Goal: Book appointment/travel/reservation

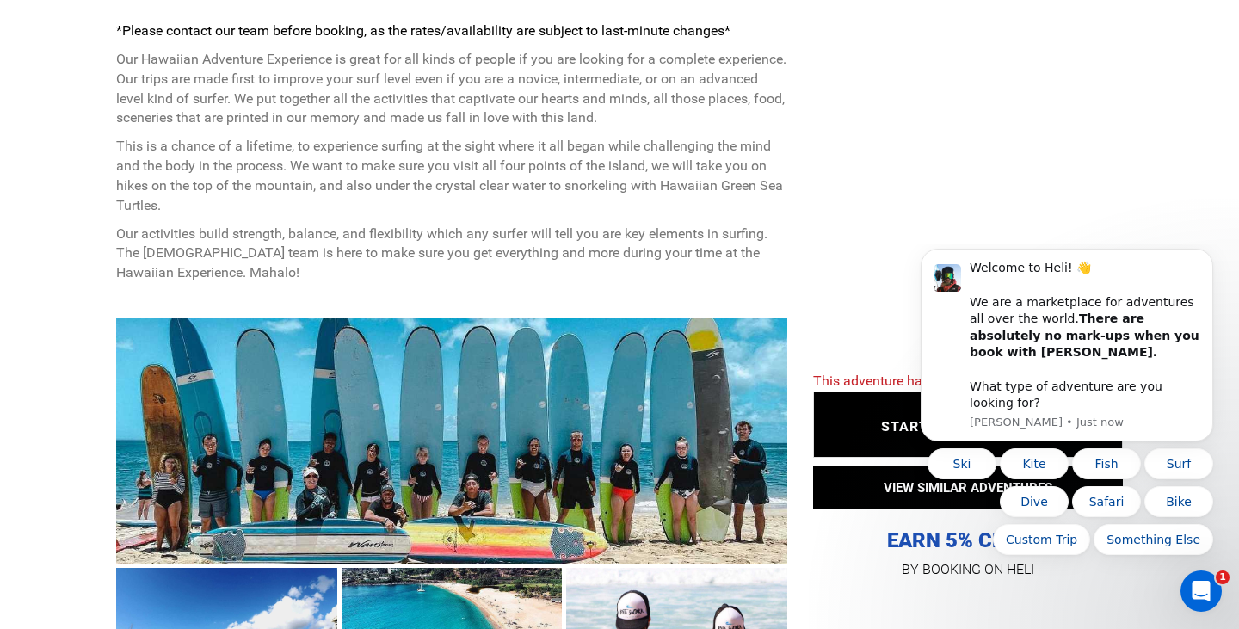
scroll to position [732, 0]
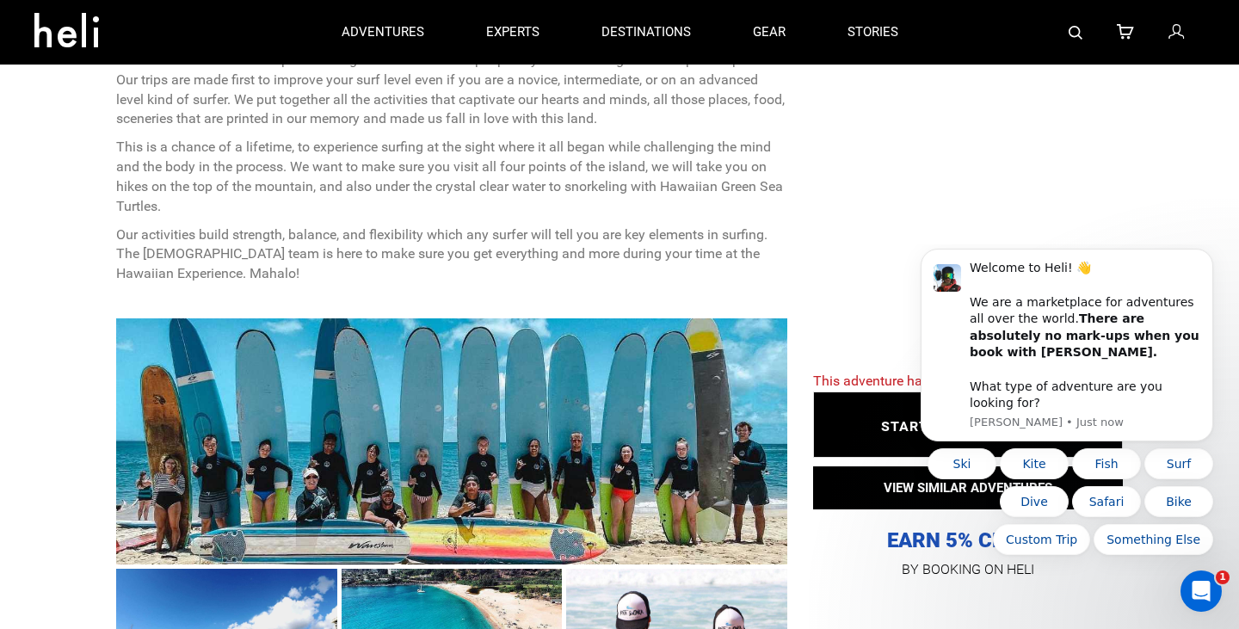
click at [822, 370] on div "This adventure has expired STARTING AT: USD2,849 STARTING AT: USD2,849 VIEW SIM…" at bounding box center [956, 464] width 336 height 235
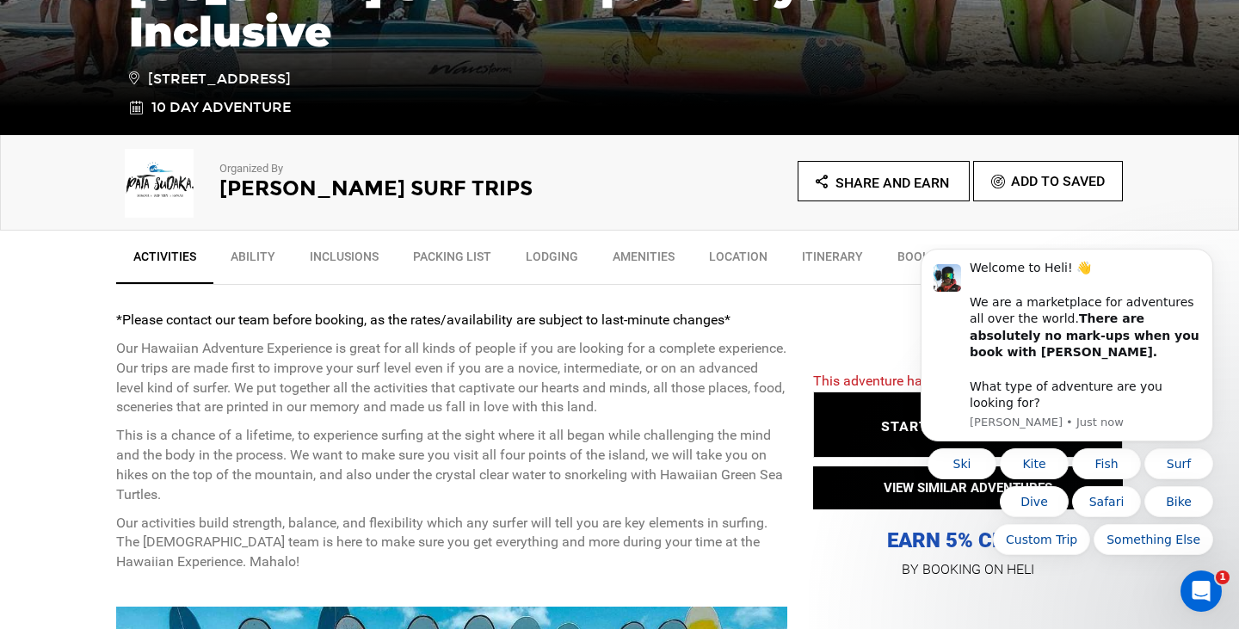
scroll to position [467, 0]
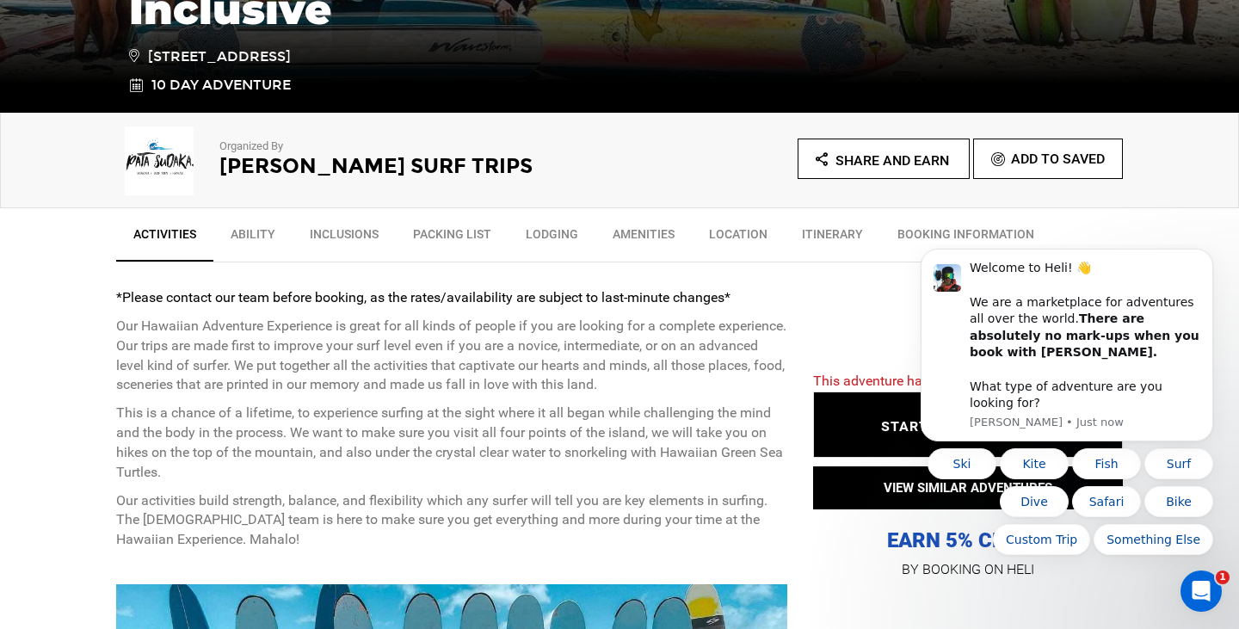
click at [559, 242] on link "Lodging" at bounding box center [552, 238] width 87 height 43
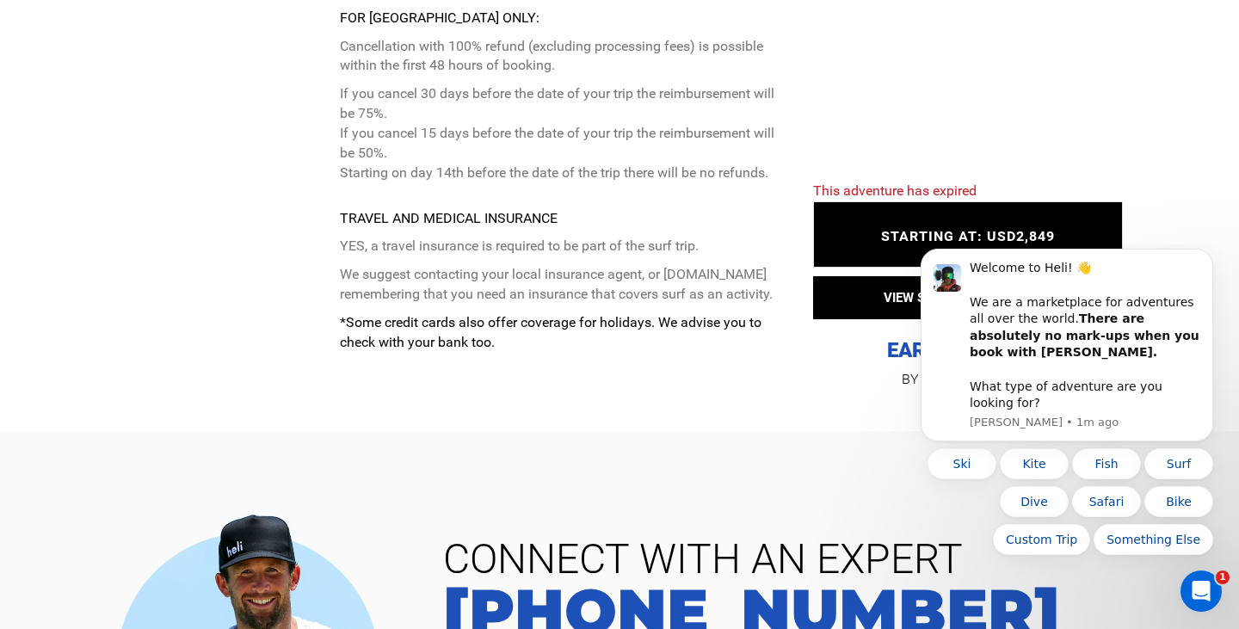
scroll to position [4680, 0]
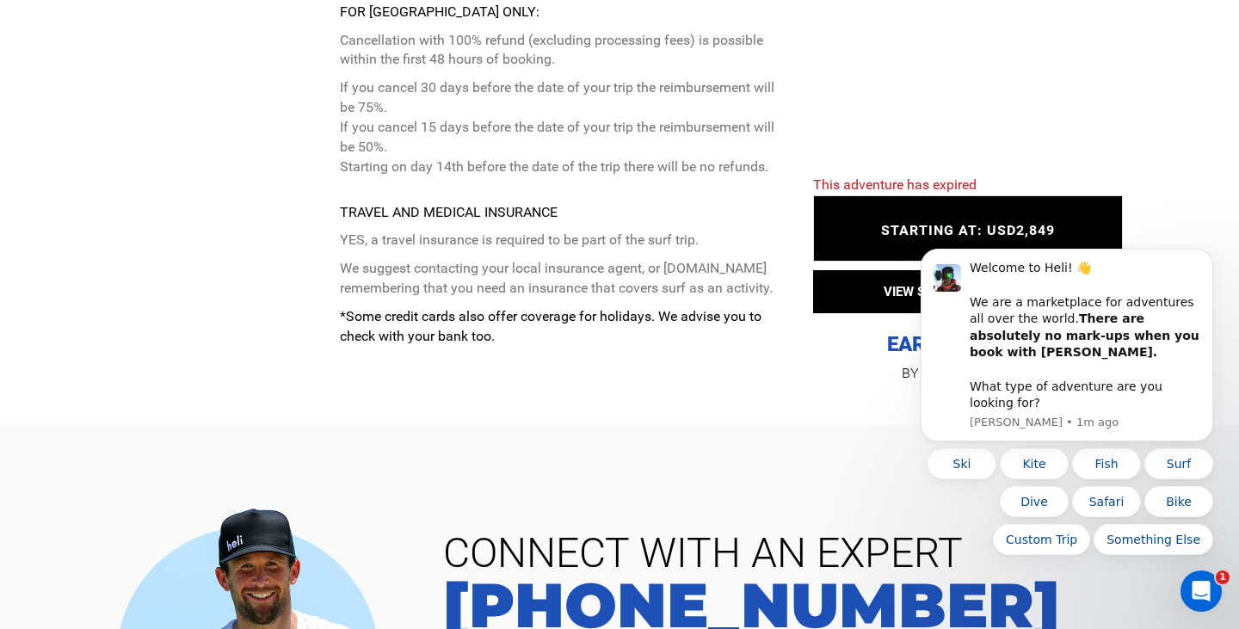
click at [918, 222] on span "STARTING AT: USD2,849" at bounding box center [968, 230] width 174 height 16
click at [962, 270] on button "VIEW SIMILAR ADVENTURES" at bounding box center [968, 291] width 310 height 43
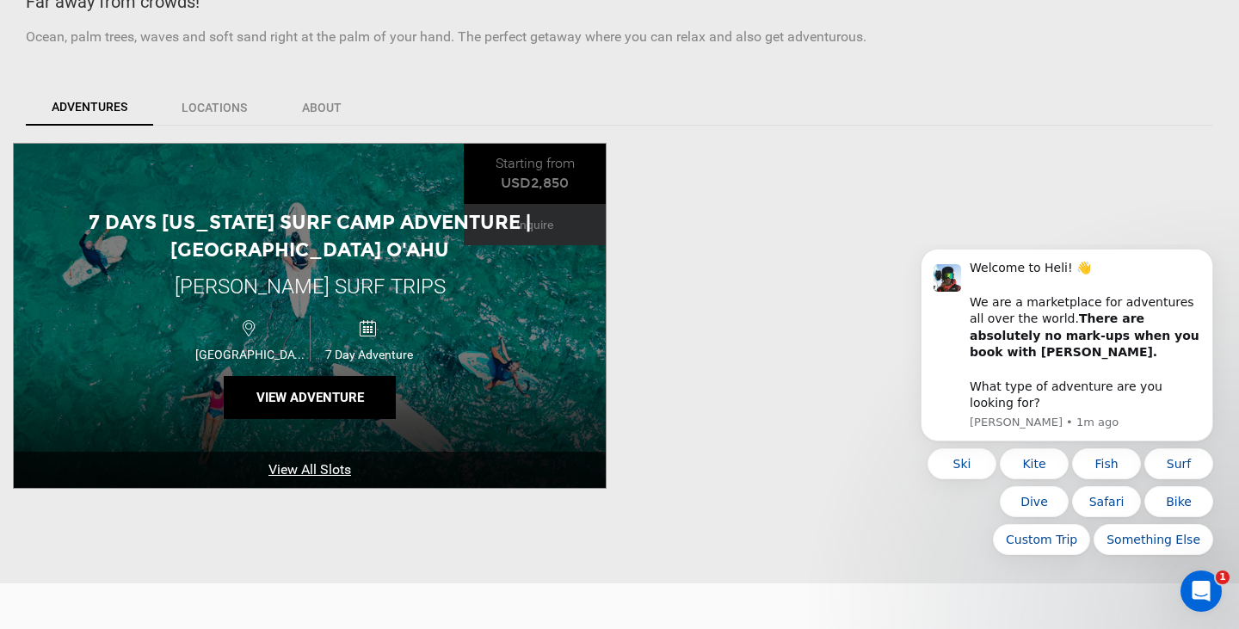
scroll to position [497, 0]
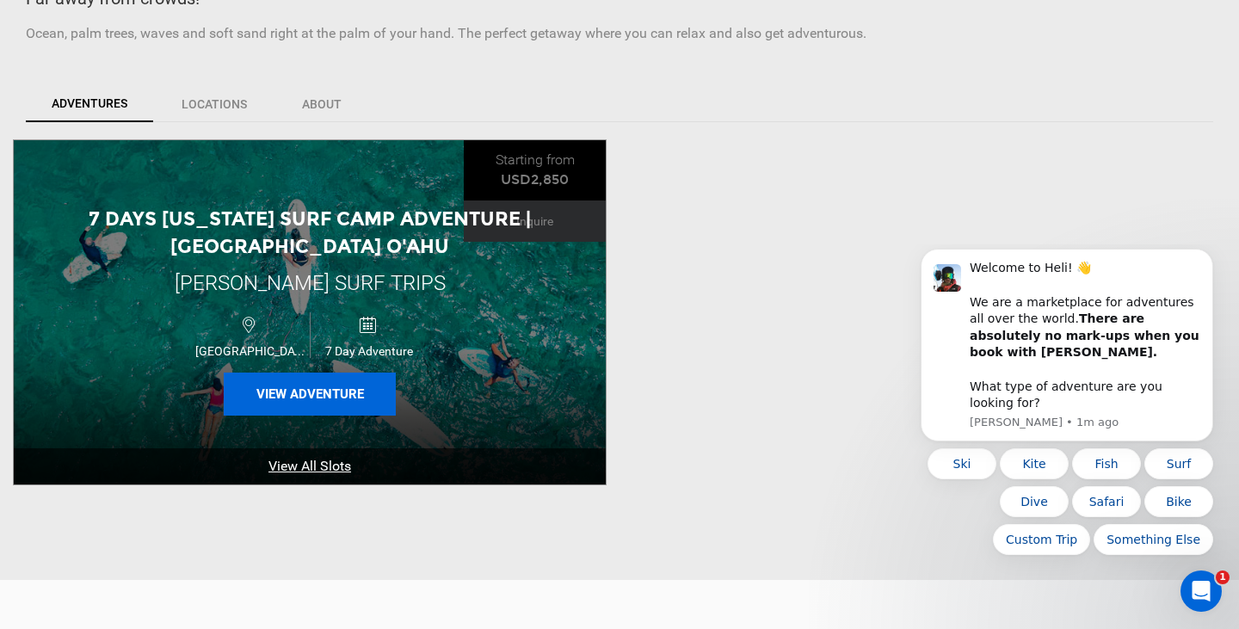
click at [336, 408] on button "View Adventure" at bounding box center [310, 394] width 172 height 43
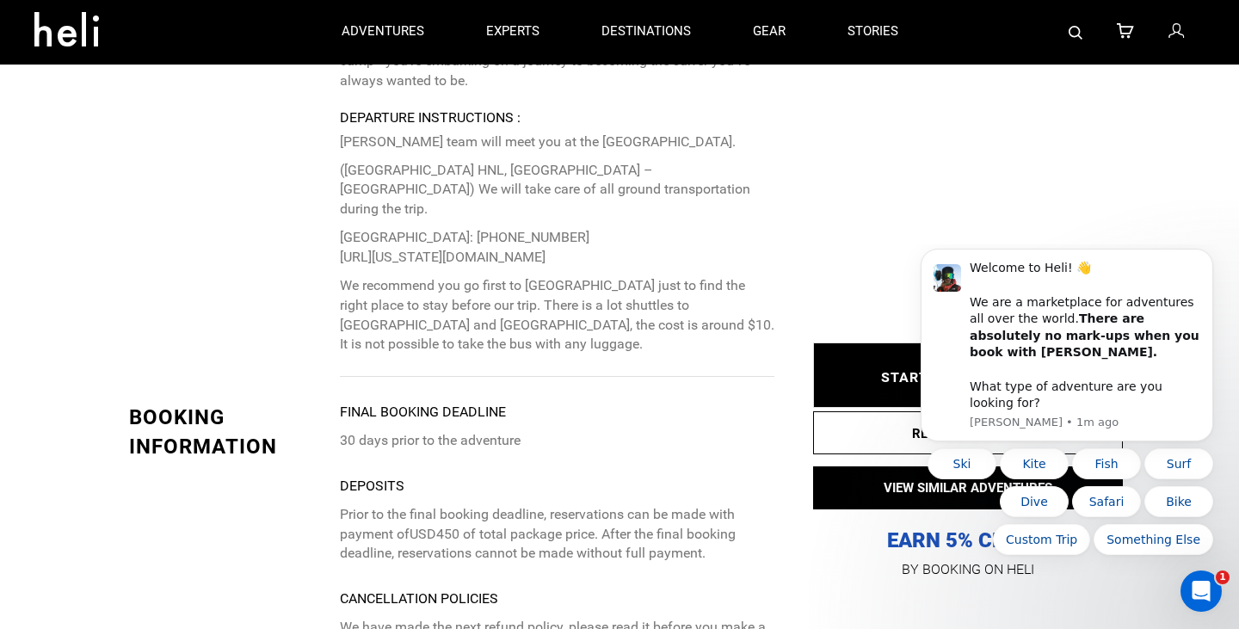
scroll to position [4402, 0]
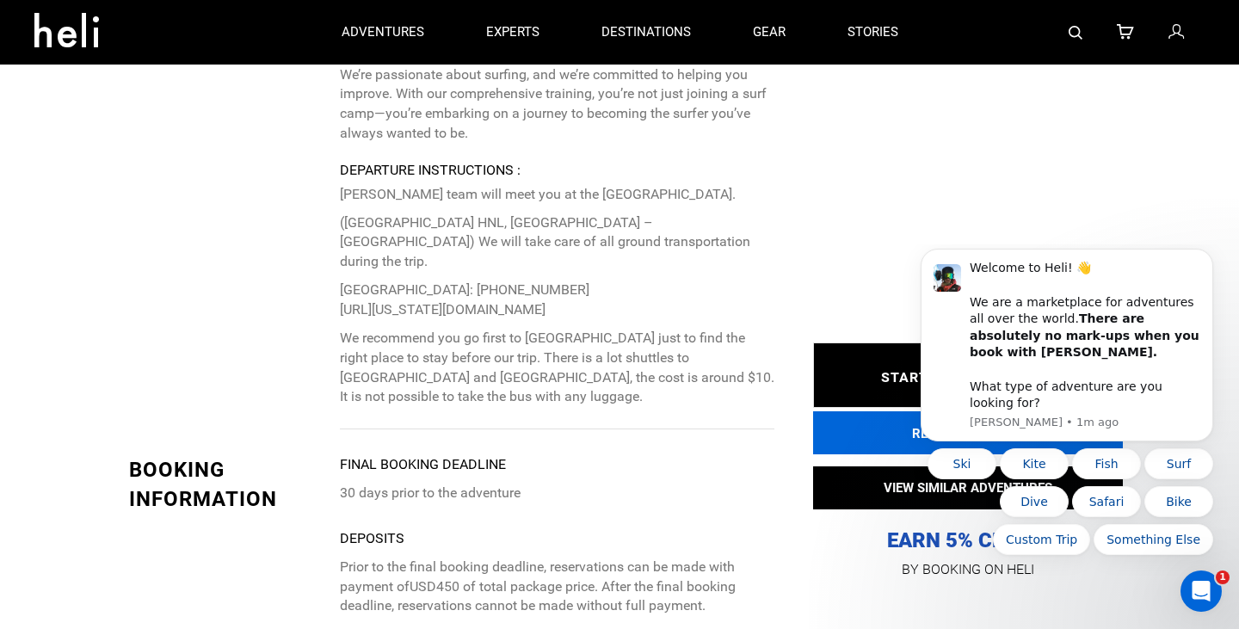
click at [846, 422] on button "REQUEST TO BOOK" at bounding box center [968, 432] width 310 height 43
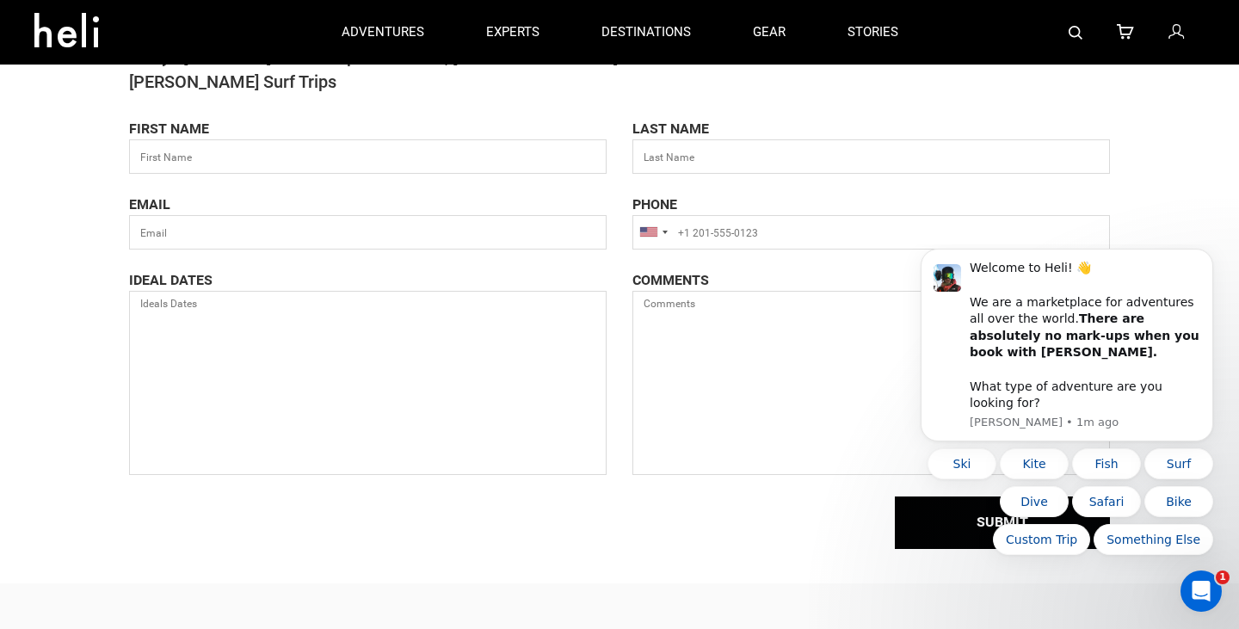
scroll to position [98, 0]
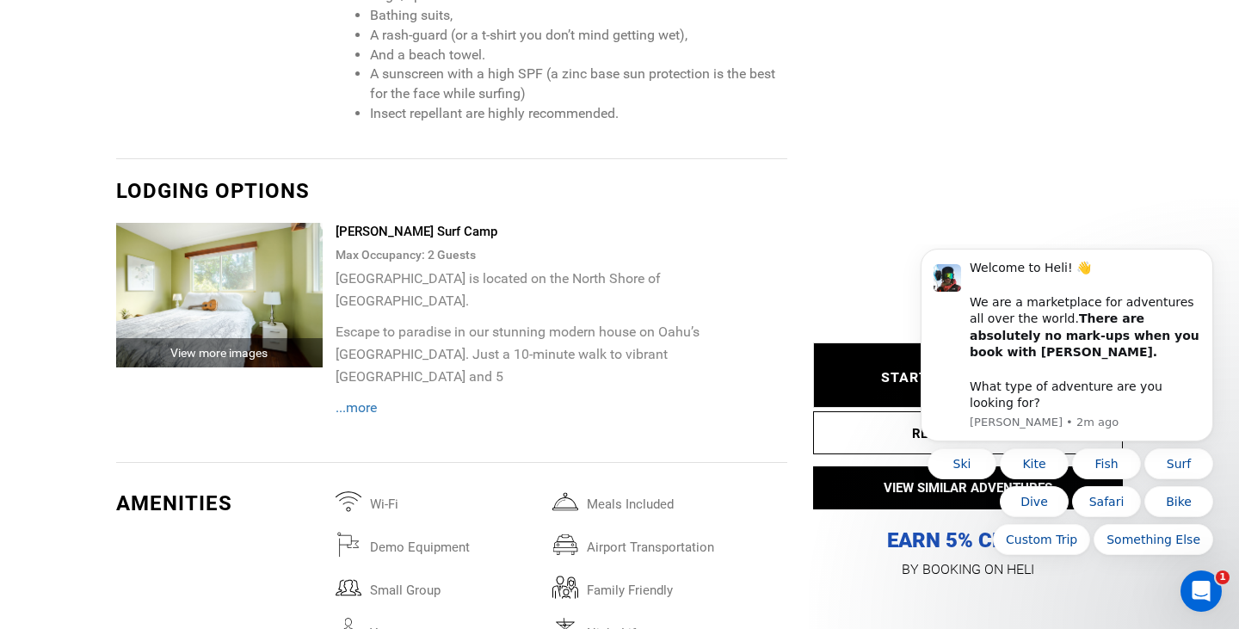
scroll to position [2414, 0]
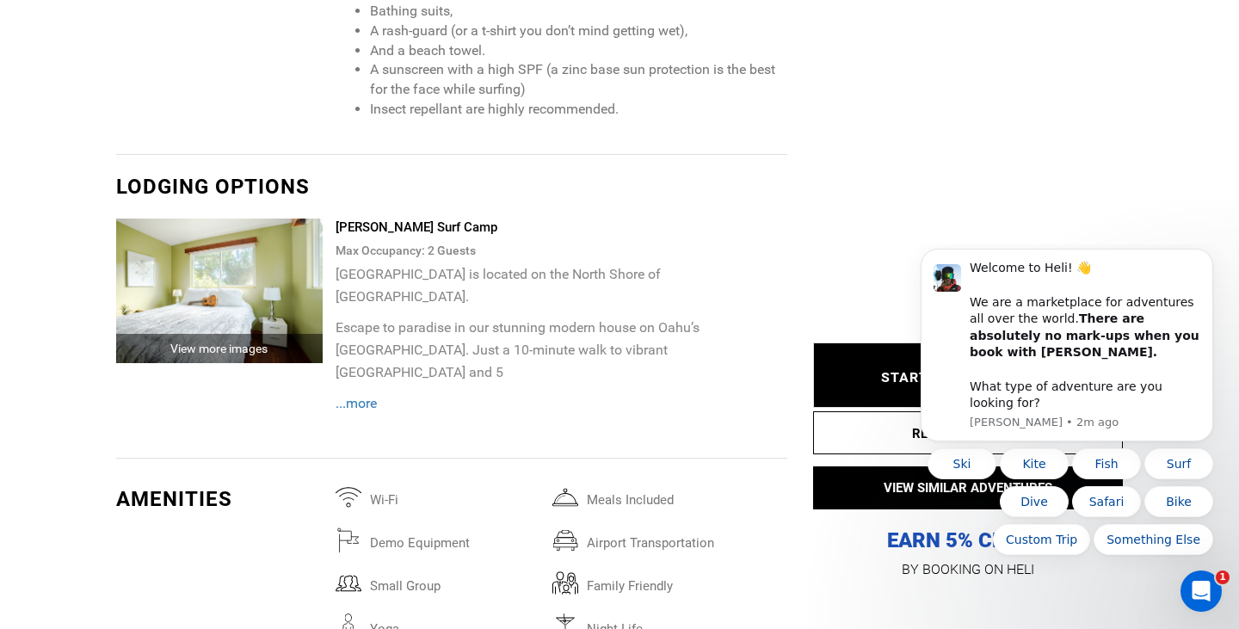
click at [372, 395] on span "...more" at bounding box center [356, 403] width 41 height 16
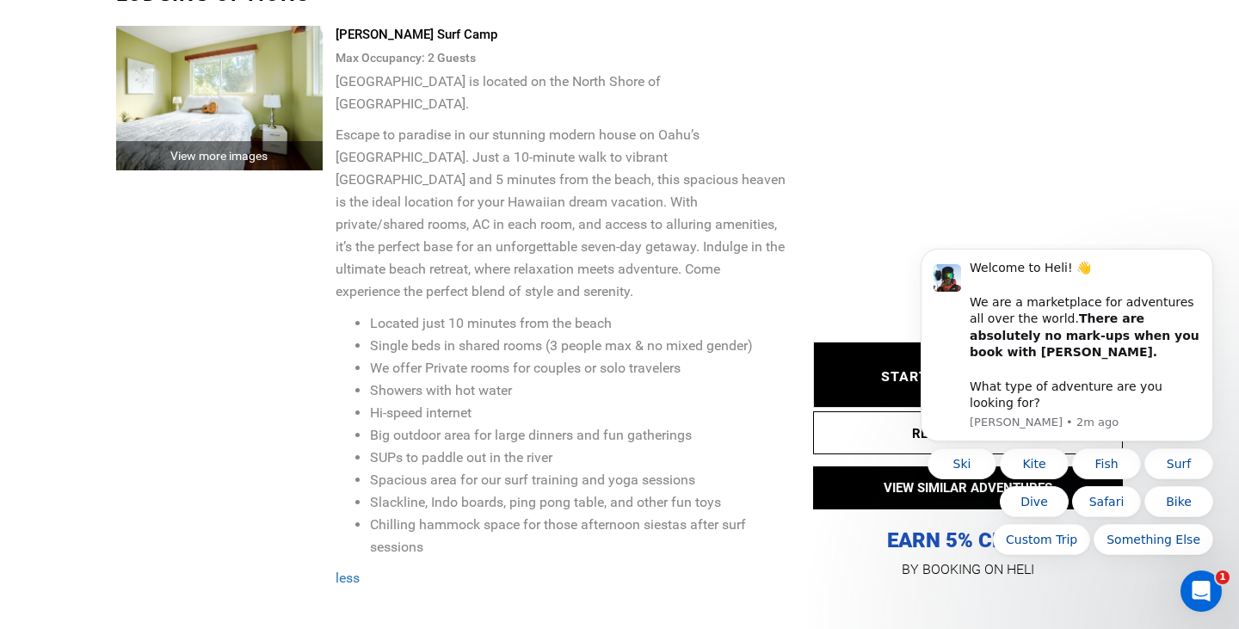
scroll to position [2623, 0]
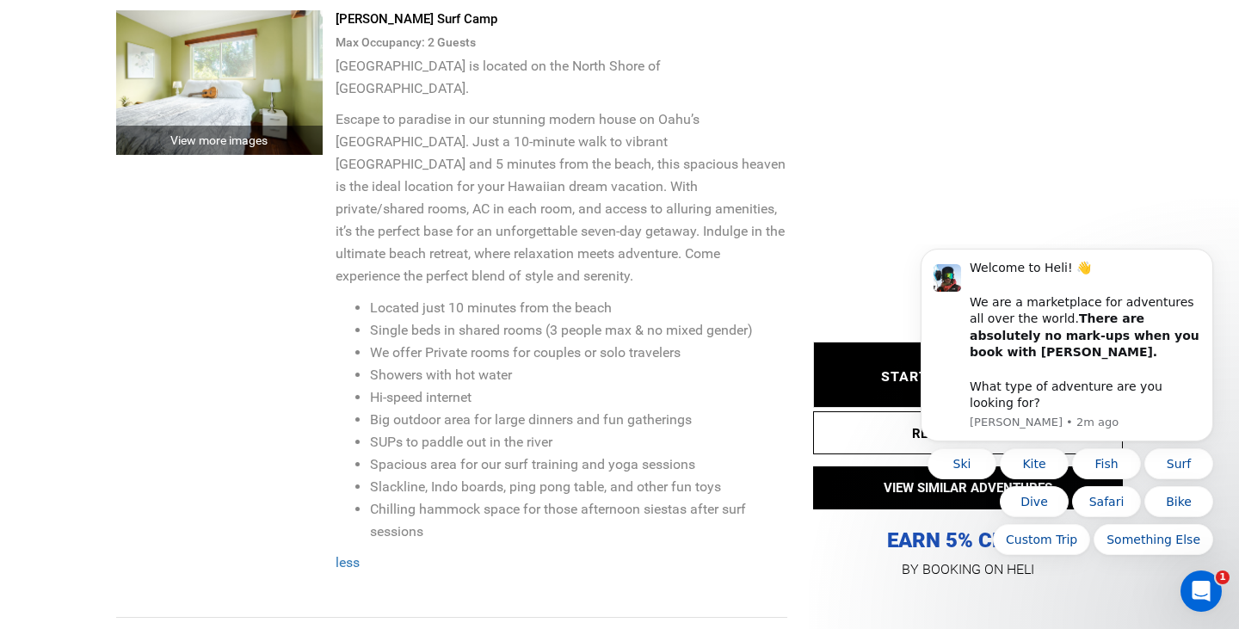
click at [358, 554] on span "less" at bounding box center [348, 562] width 24 height 16
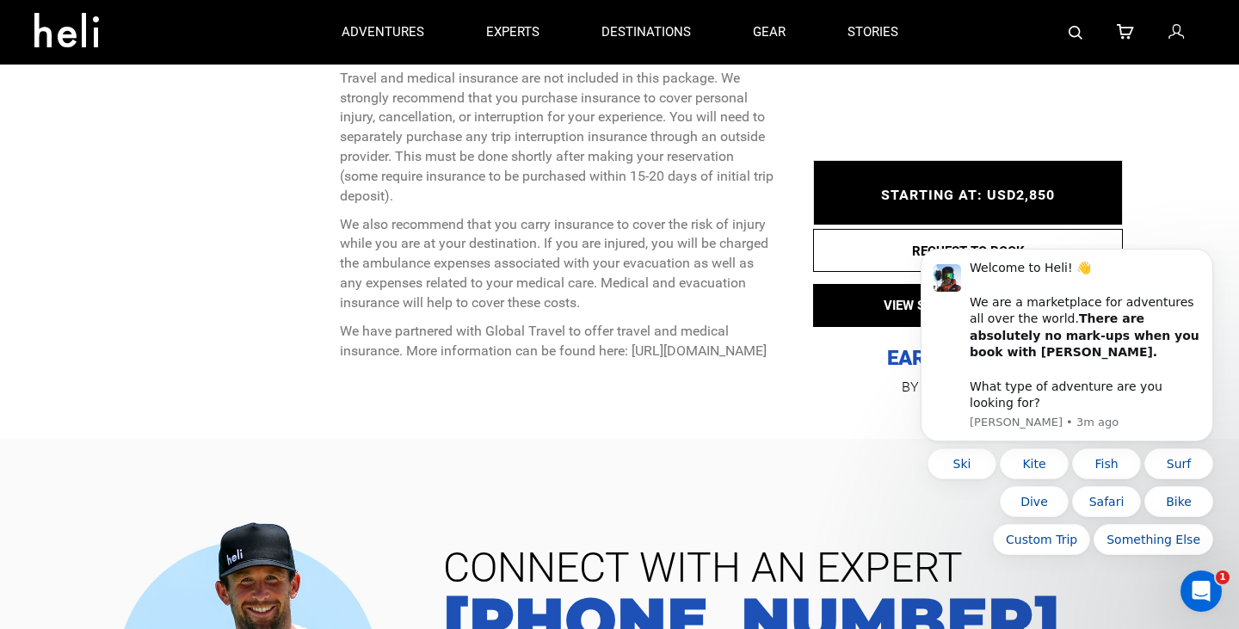
scroll to position [5506, 0]
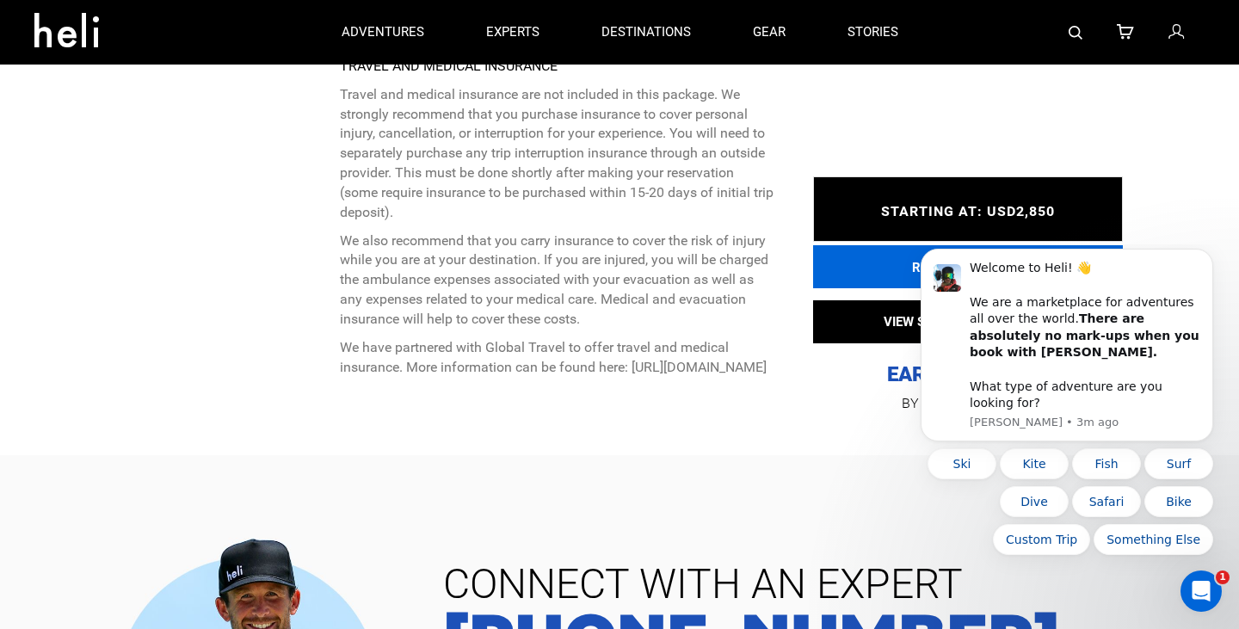
click at [1008, 245] on button "REQUEST TO BOOK" at bounding box center [968, 266] width 310 height 43
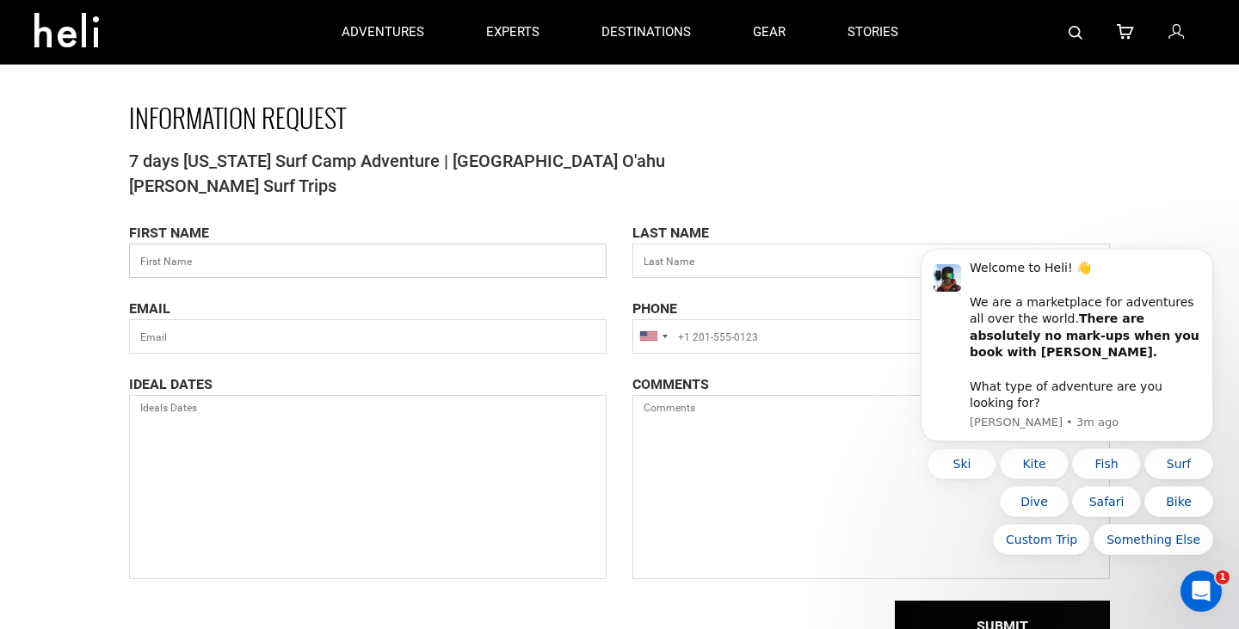
click at [424, 263] on input "text" at bounding box center [368, 261] width 478 height 34
type input "Grace"
type input "[PERSON_NAME]"
click at [679, 331] on input "+1" at bounding box center [872, 336] width 478 height 34
type input "[PHONE_NUMBER]"
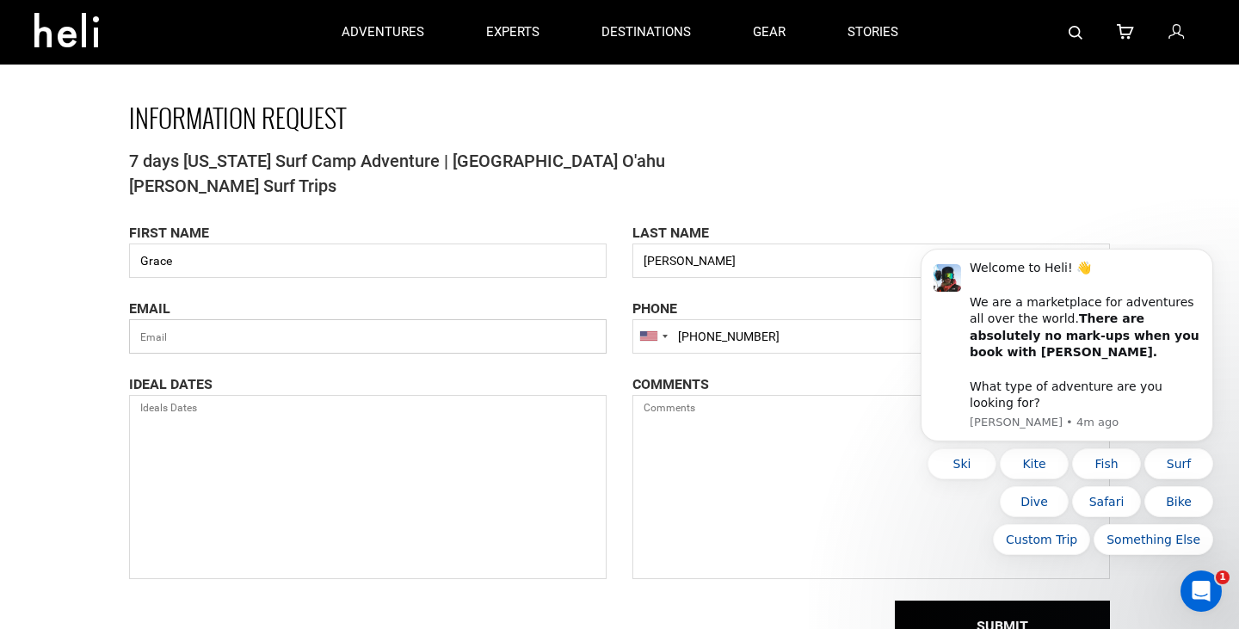
click at [193, 339] on input "text" at bounding box center [368, 336] width 478 height 34
click at [753, 474] on textarea at bounding box center [872, 487] width 478 height 184
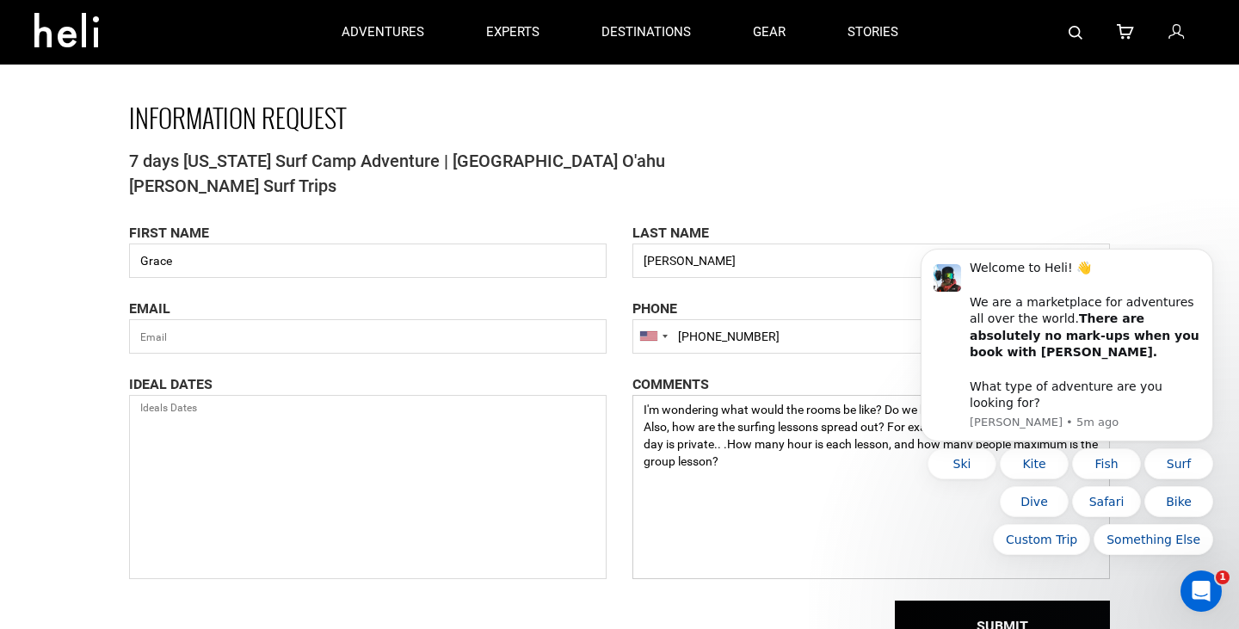
type textarea "I'm wondering what would the rooms be like? Do we have pictures Also, how are t…"
click at [440, 529] on textarea at bounding box center [368, 487] width 478 height 184
type textarea "1"
type textarea "Open from 12.15 - 12.24."
click at [296, 344] on input "text" at bounding box center [368, 336] width 478 height 34
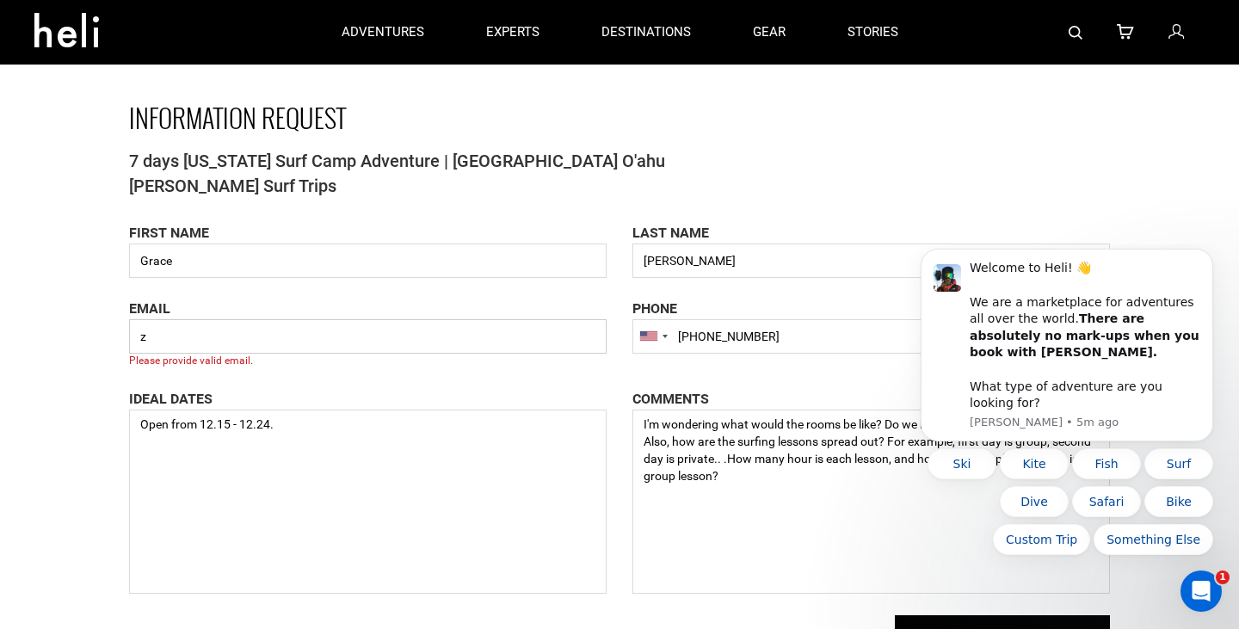
type input "[EMAIL_ADDRESS][DOMAIN_NAME]"
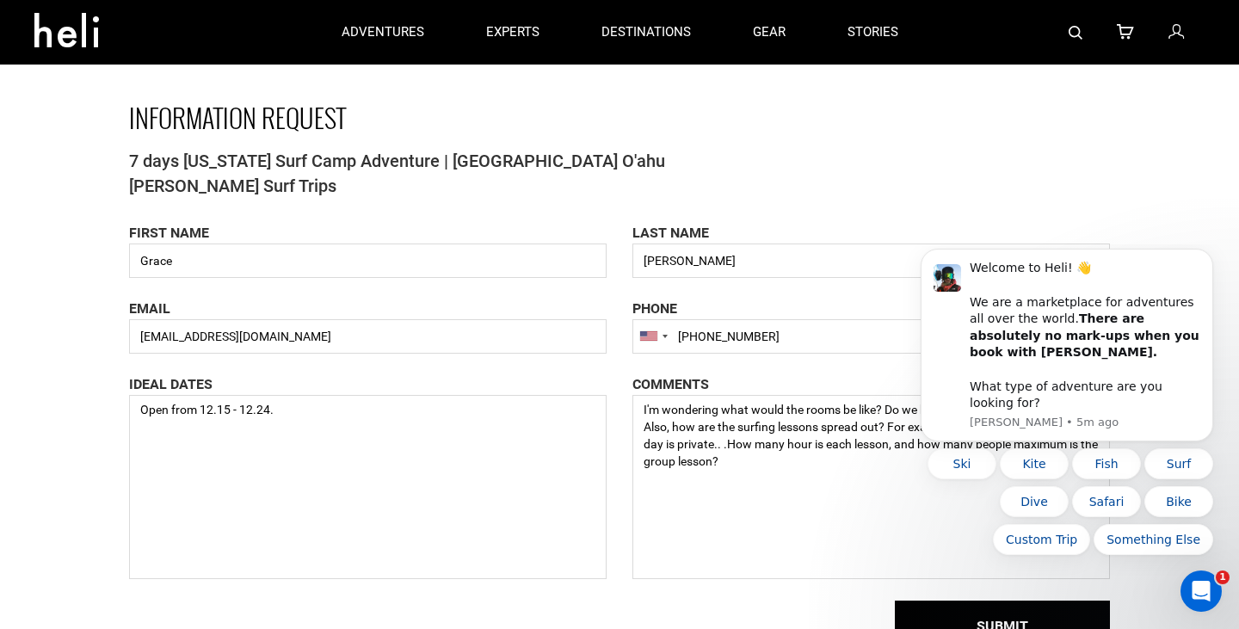
click at [43, 413] on div "INFORMATION REQUEST 7 days [US_STATE] Surf Camp Adventure | [GEOGRAPHIC_DATA] O…" at bounding box center [619, 344] width 1239 height 688
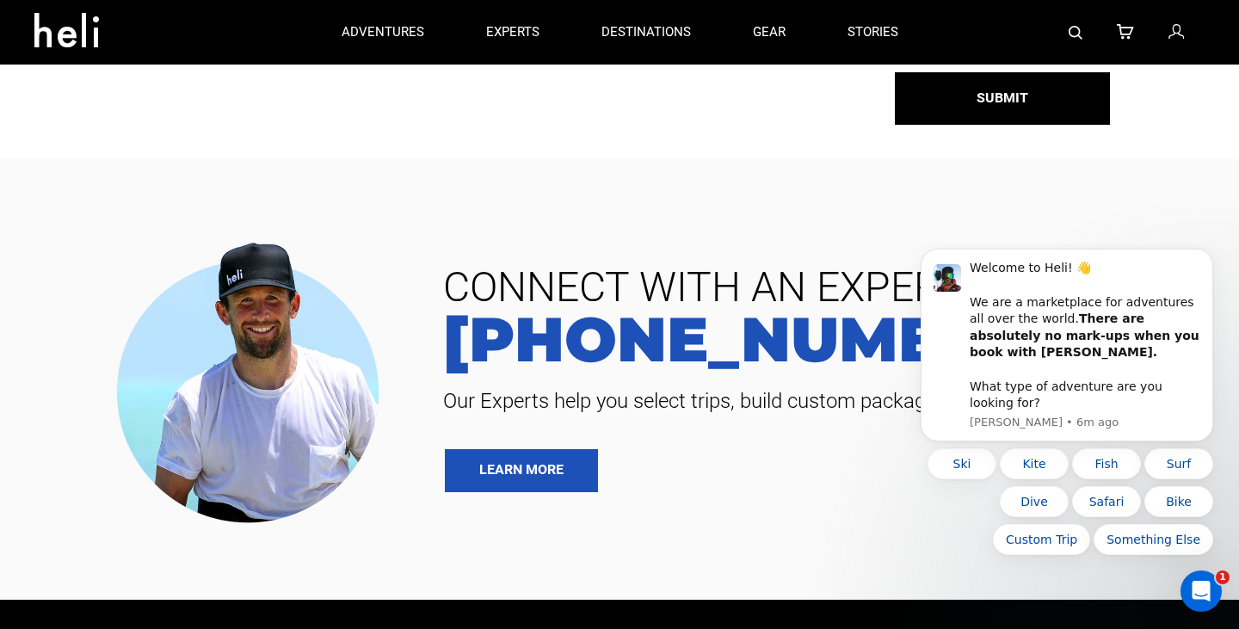
scroll to position [485, 0]
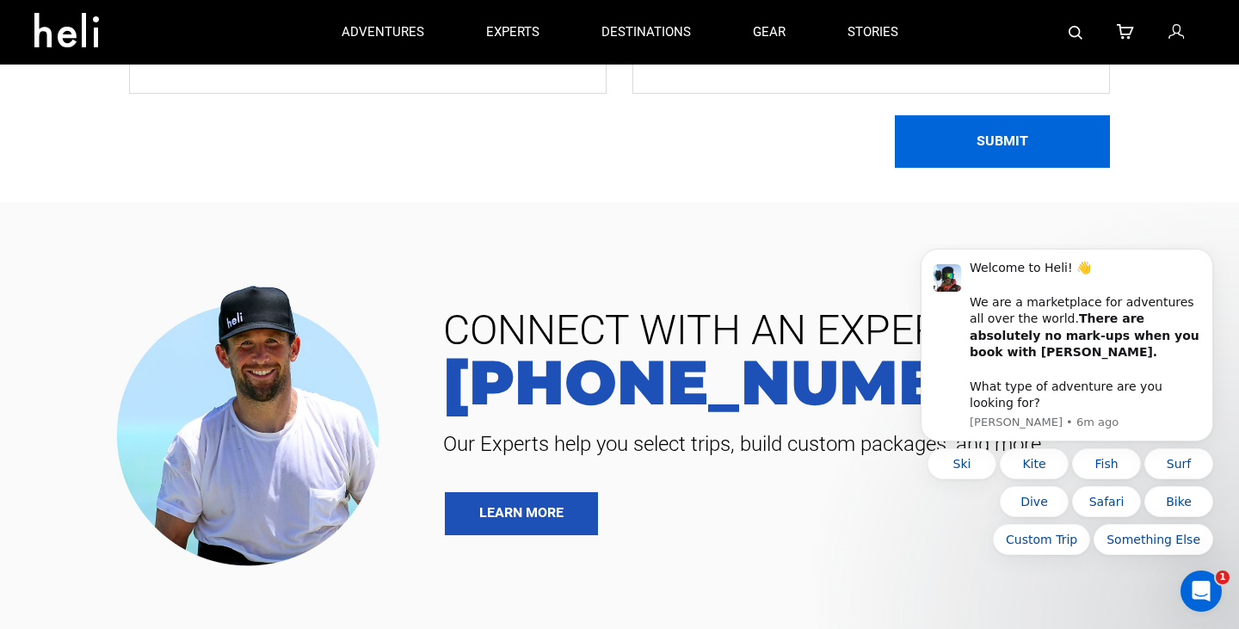
click at [1048, 147] on button "SUBMIT" at bounding box center [1002, 141] width 215 height 53
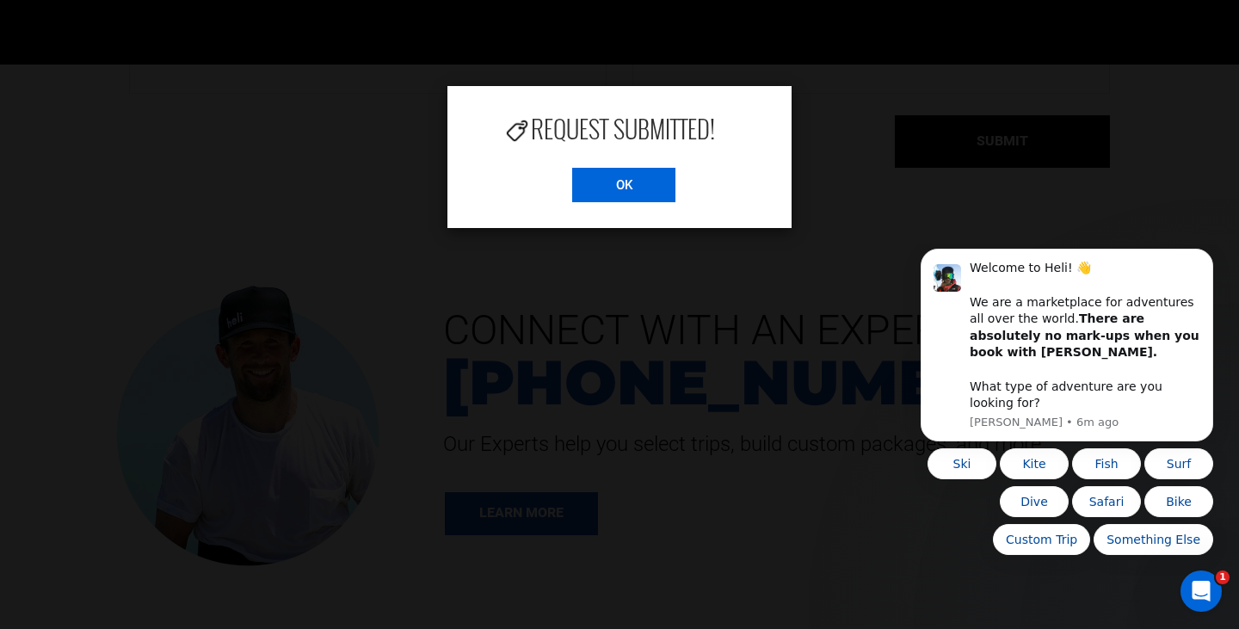
click at [607, 192] on input "OK" at bounding box center [623, 185] width 103 height 34
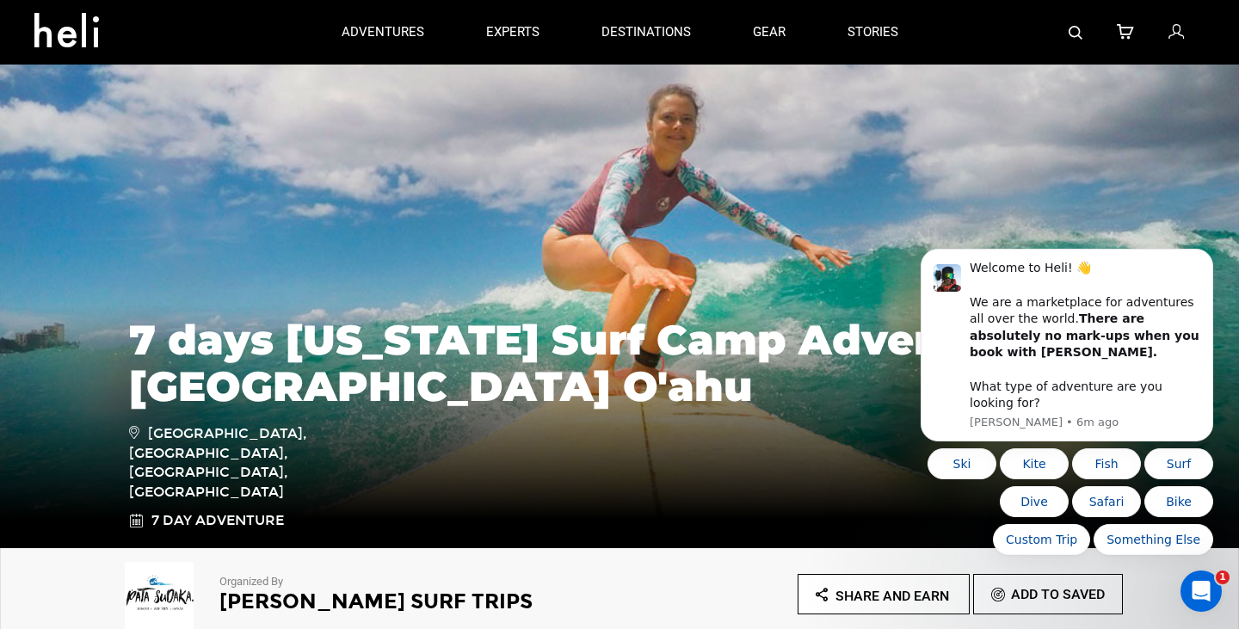
scroll to position [42, 0]
